Goal: Transaction & Acquisition: Purchase product/service

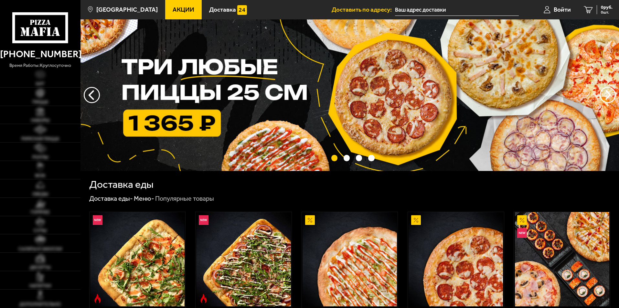
scroll to position [291, 0]
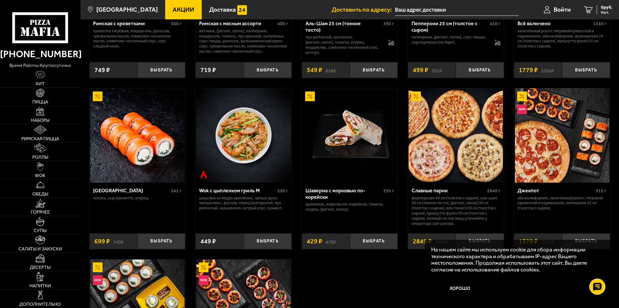
click at [445, 127] on img at bounding box center [455, 135] width 94 height 94
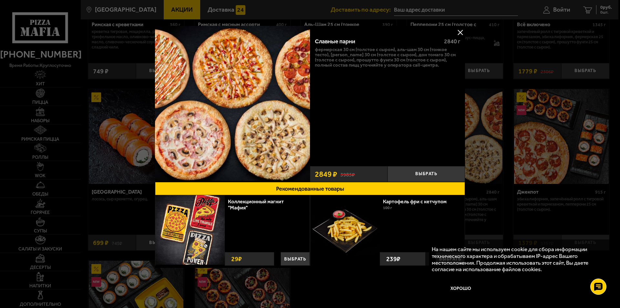
click at [270, 152] on img at bounding box center [232, 103] width 155 height 155
click at [459, 37] on button at bounding box center [461, 32] width 10 height 10
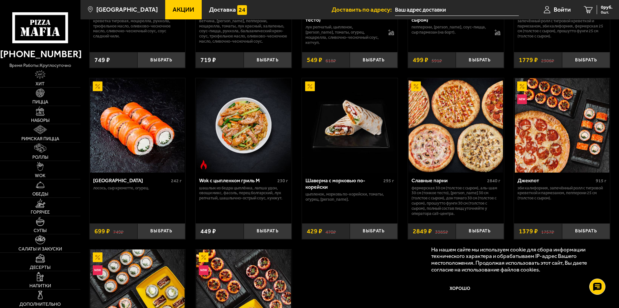
scroll to position [226, 0]
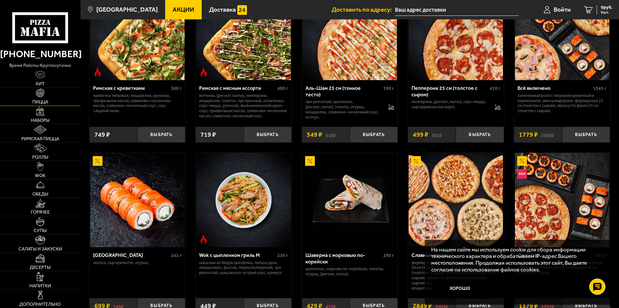
click at [44, 104] on span "Пицца" at bounding box center [40, 102] width 16 height 5
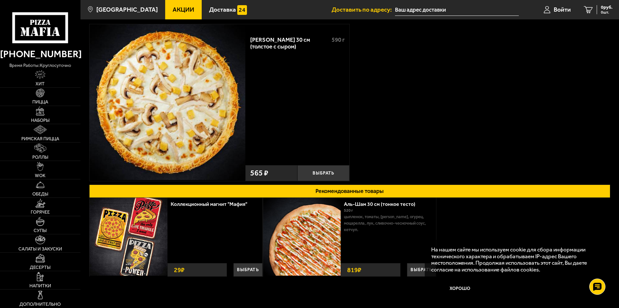
scroll to position [32, 0]
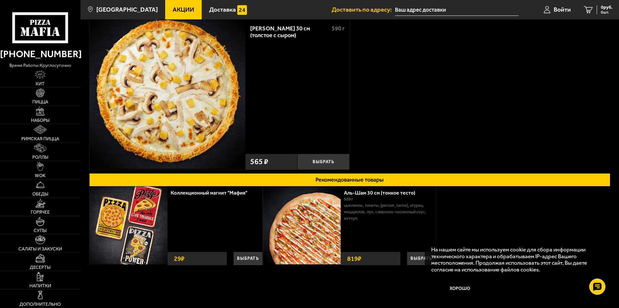
click at [146, 99] on img at bounding box center [168, 91] width 156 height 156
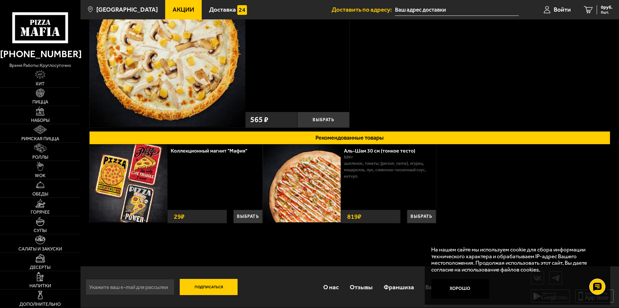
scroll to position [0, 0]
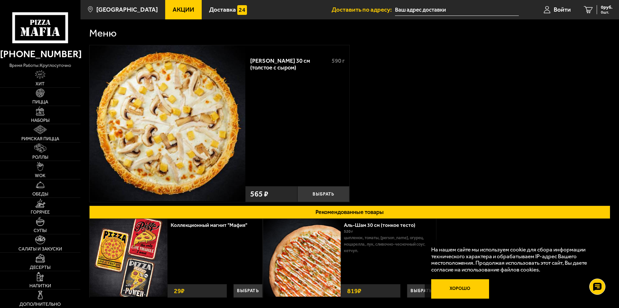
click at [468, 291] on button "Хорошо" at bounding box center [460, 288] width 58 height 19
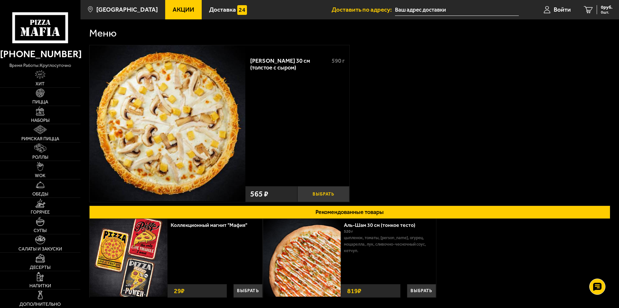
click at [321, 193] on button "Выбрать" at bounding box center [323, 194] width 52 height 16
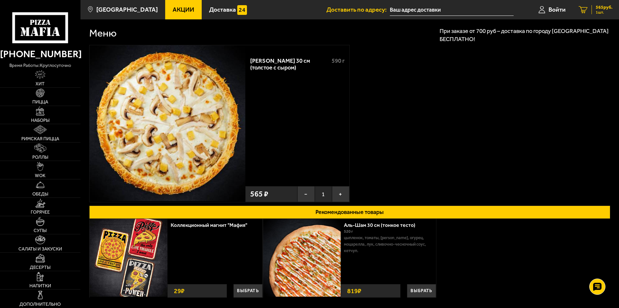
click at [595, 12] on div "565 руб. 1 шт." at bounding box center [601, 9] width 21 height 9
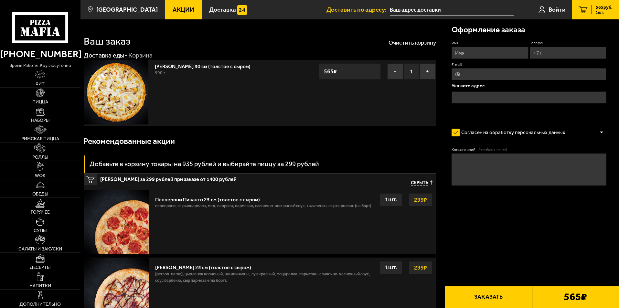
click at [123, 94] on img at bounding box center [116, 92] width 64 height 64
click at [175, 63] on link "Дон Томаго 30 см (толстое с сыром)" at bounding box center [206, 65] width 102 height 8
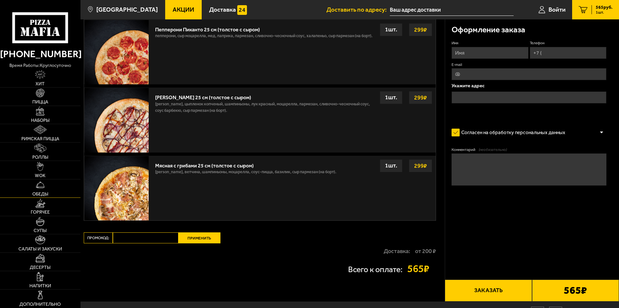
scroll to position [206, 0]
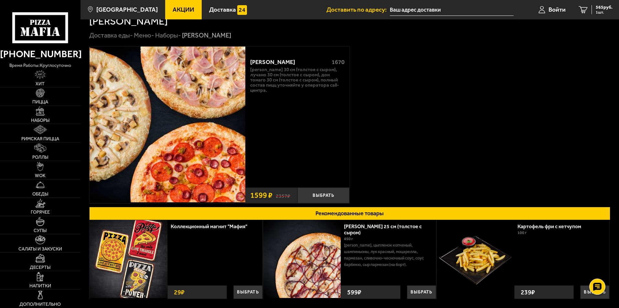
scroll to position [32, 0]
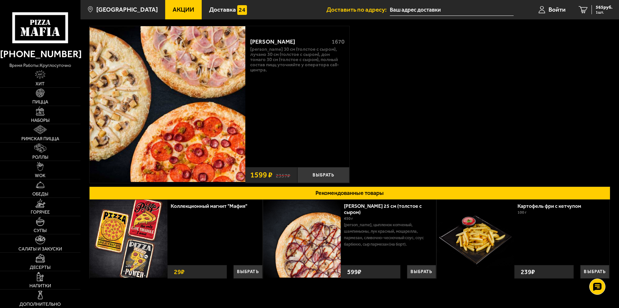
click at [606, 304] on div "Хет Трик 1670 Тони Пепперони 30 см (толстое с сыром), Лучано 30 см (толстое с с…" at bounding box center [349, 170] width 538 height 302
click at [600, 291] on div at bounding box center [597, 287] width 18 height 18
click at [596, 270] on use at bounding box center [596, 267] width 9 height 9
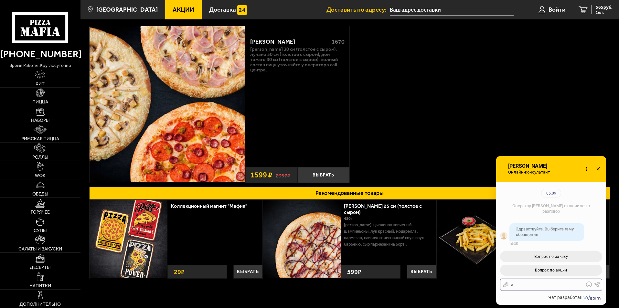
scroll to position [70, 0]
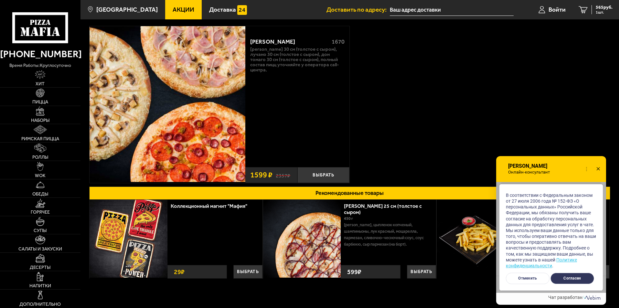
click at [564, 276] on button "Согласен" at bounding box center [572, 278] width 44 height 11
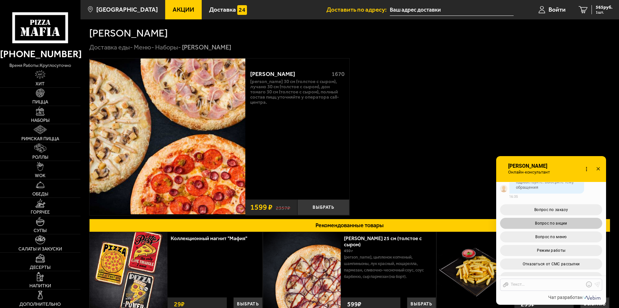
scroll to position [223, 0]
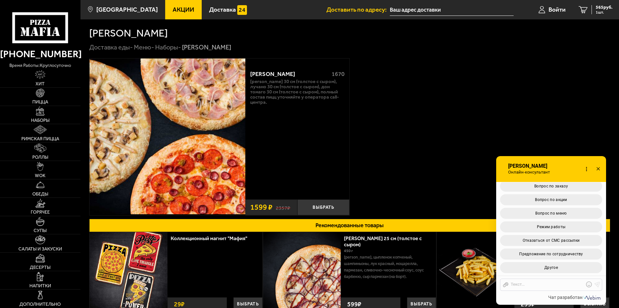
click at [599, 170] on icon at bounding box center [597, 168] width 9 height 9
